Goal: Information Seeking & Learning: Understand process/instructions

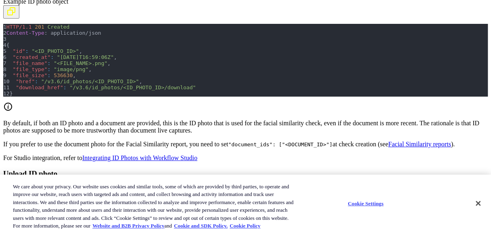
scroll to position [20442, 0]
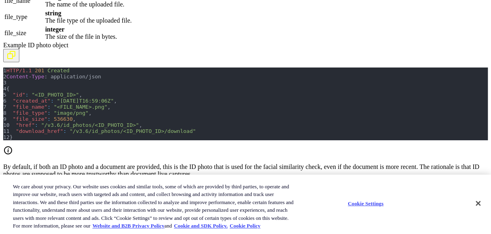
drag, startPoint x: 24, startPoint y: 89, endPoint x: 56, endPoint y: 96, distance: 32.7
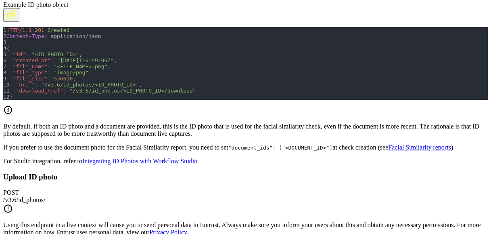
drag, startPoint x: 48, startPoint y: 121, endPoint x: 90, endPoint y: 119, distance: 42.0
drag, startPoint x: 16, startPoint y: 116, endPoint x: 11, endPoint y: 118, distance: 5.1
drag, startPoint x: 6, startPoint y: 117, endPoint x: 14, endPoint y: 116, distance: 7.3
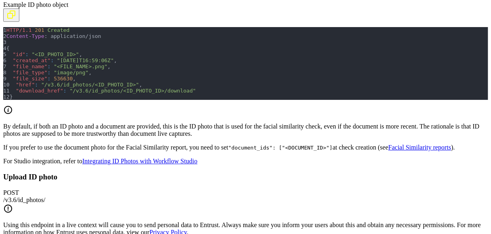
drag, startPoint x: 14, startPoint y: 116, endPoint x: 19, endPoint y: 119, distance: 6.7
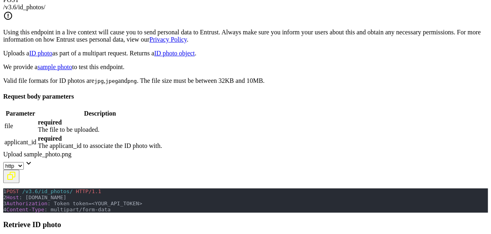
scroll to position [20687, 0]
